Goal: Task Accomplishment & Management: Manage account settings

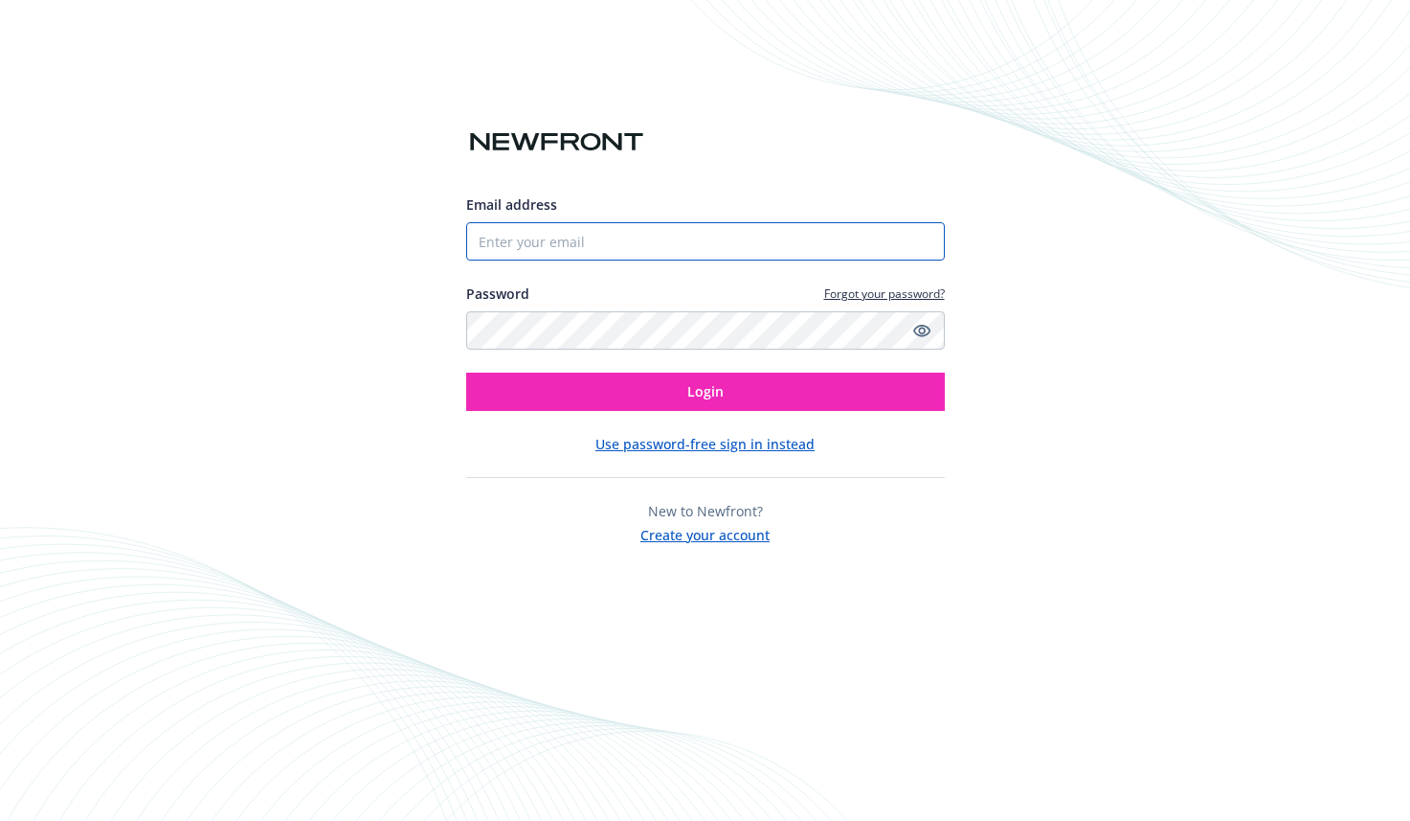
click at [561, 244] on input "Email address" at bounding box center [705, 241] width 479 height 38
click at [349, 529] on div "Email address Password Forgot your password? Login Use password-free sign in in…" at bounding box center [705, 410] width 1410 height 821
click at [532, 239] on input "Email address" at bounding box center [705, 241] width 479 height 38
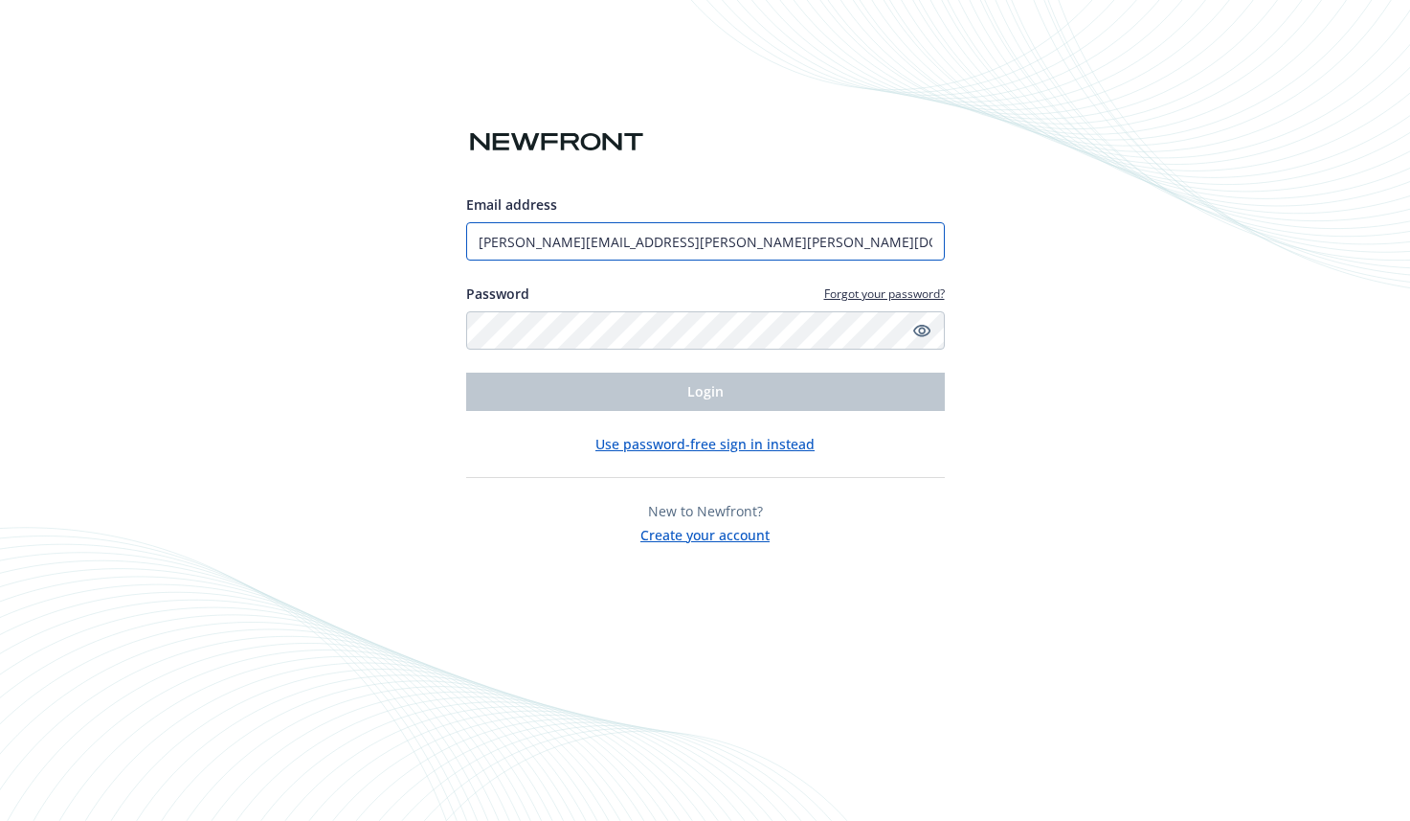
click at [581, 249] on input "[PERSON_NAME][EMAIL_ADDRESS][PERSON_NAME][PERSON_NAME][DOMAIN_NAME]" at bounding box center [705, 241] width 479 height 38
type input "[PERSON_NAME][EMAIL_ADDRESS][DOMAIN_NAME]"
click at [354, 338] on div "Email address [PERSON_NAME][EMAIL_ADDRESS][DOMAIN_NAME] Password Forgot your pa…" at bounding box center [705, 410] width 1410 height 821
